Goal: Information Seeking & Learning: Learn about a topic

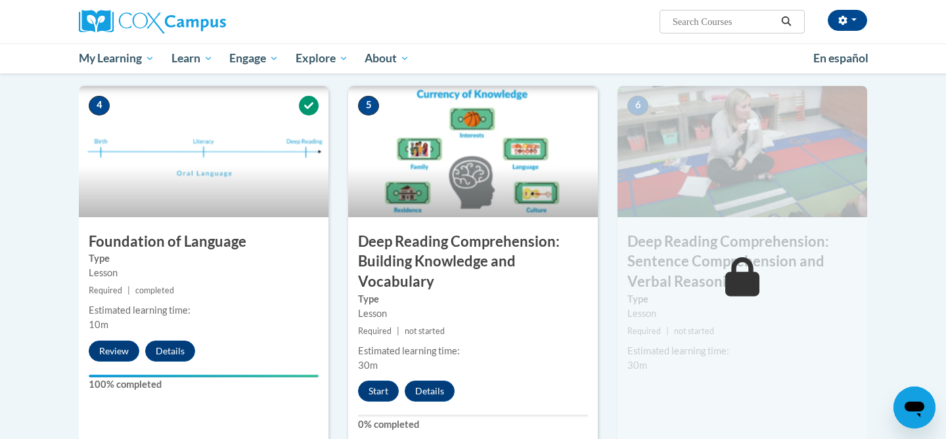
scroll to position [608, 0]
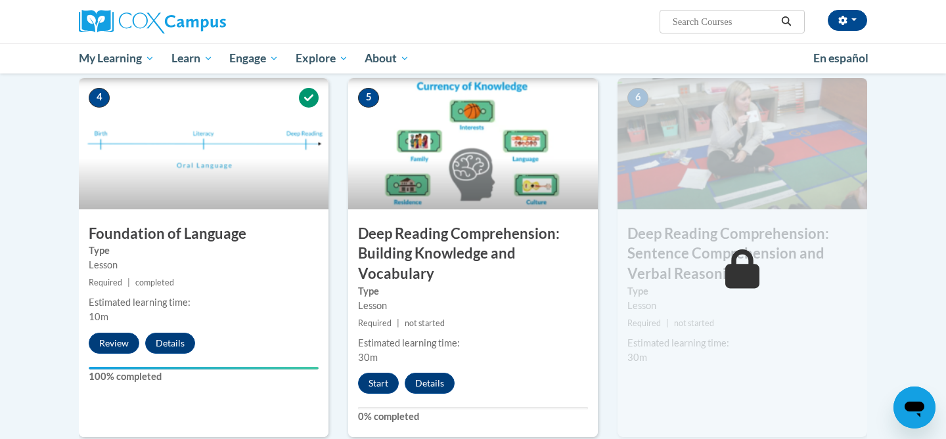
click at [369, 394] on div "5 Deep Reading Comprehension: Building Knowledge and Vocabulary Type Lesson Req…" at bounding box center [473, 258] width 250 height 360
click at [374, 389] on button "Start" at bounding box center [378, 383] width 41 height 21
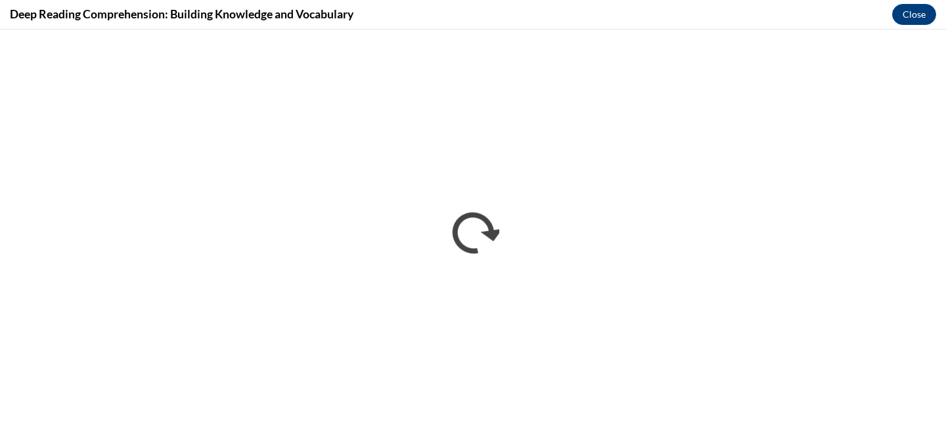
scroll to position [0, 0]
